Goal: Browse casually

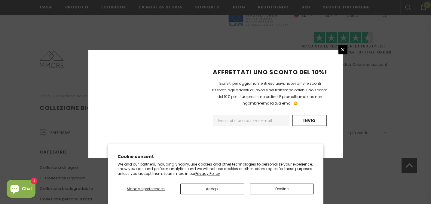
scroll to position [412, 0]
